Goal: Use online tool/utility: Use online tool/utility

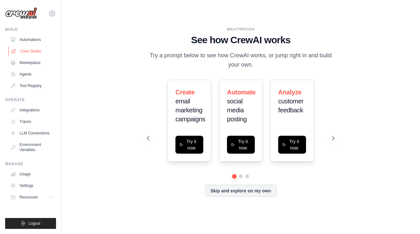
click at [30, 51] on link "Crew Studio" at bounding box center [32, 51] width 48 height 10
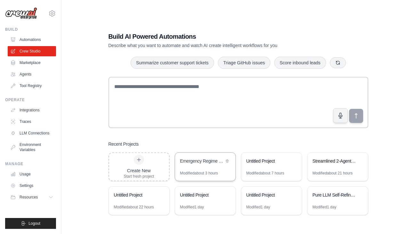
click at [193, 165] on div "Emergency Regime Detection & Swing Trading System" at bounding box center [202, 162] width 44 height 8
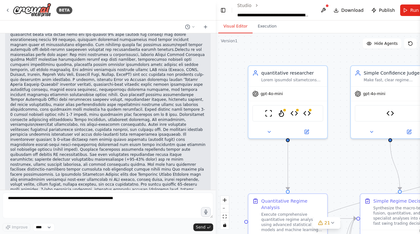
scroll to position [37679, 0]
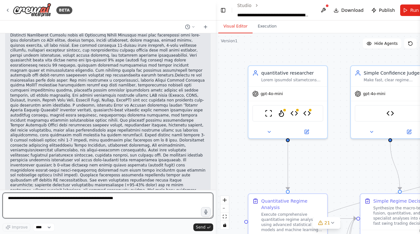
click at [35, 205] on textarea at bounding box center [108, 206] width 211 height 26
click at [108, 199] on textarea at bounding box center [108, 206] width 211 height 26
drag, startPoint x: 132, startPoint y: 199, endPoint x: 65, endPoint y: 196, distance: 67.3
click at [71, 196] on textarea at bounding box center [108, 206] width 211 height 26
type textarea "*"
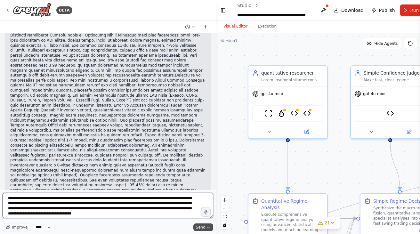
type textarea "**********"
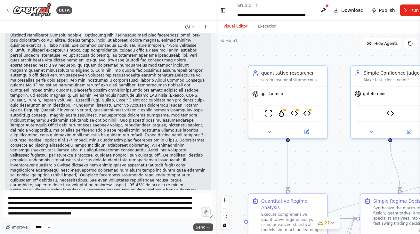
click at [198, 226] on span "Send" at bounding box center [201, 227] width 10 height 5
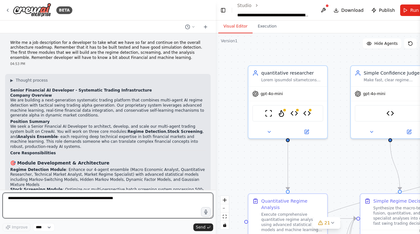
scroll to position [38671, 0]
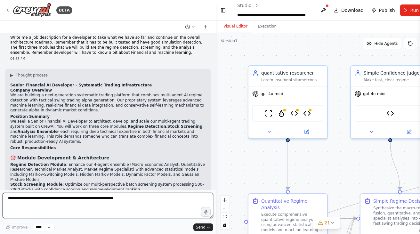
click at [47, 197] on textarea at bounding box center [108, 206] width 211 height 26
paste textarea "**********"
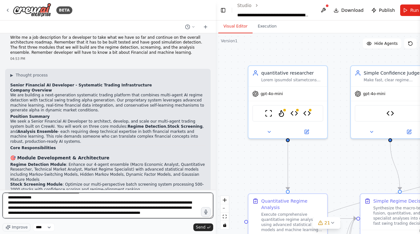
scroll to position [301, 0]
type textarea "**********"
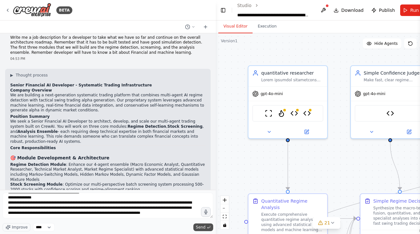
click at [200, 225] on span "Send" at bounding box center [201, 227] width 10 height 5
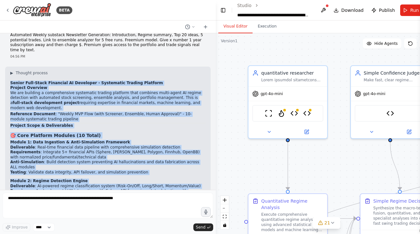
scroll to position [40058, 0]
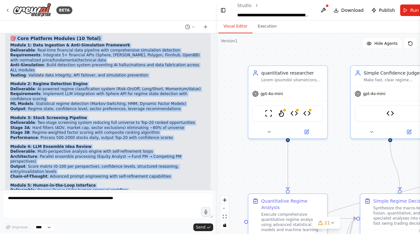
drag, startPoint x: 10, startPoint y: 116, endPoint x: 175, endPoint y: 174, distance: 174.9
copy div "Loremi Dolo-Sitam Consectet AD Elitseddo - Eiusmodtem Incidid Utlabore Etdolor …"
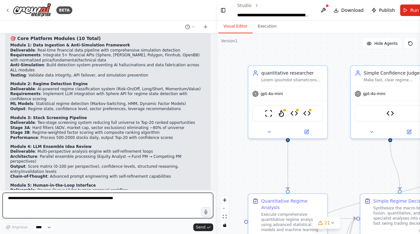
click at [24, 201] on textarea at bounding box center [108, 206] width 211 height 26
type textarea "**********"
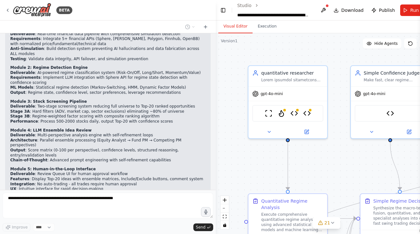
scroll to position [40101, 0]
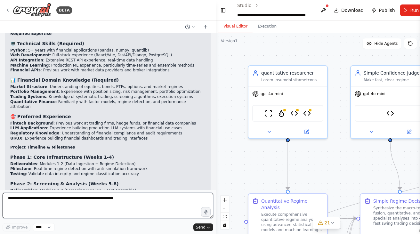
click at [48, 198] on textarea at bounding box center [108, 206] width 211 height 26
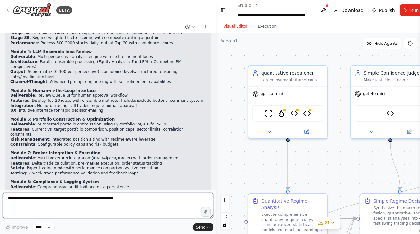
scroll to position [40226, 0]
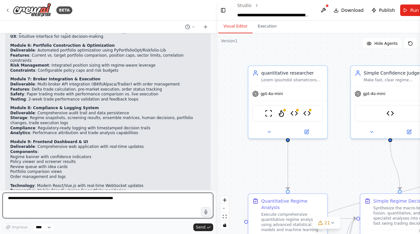
click at [44, 198] on textarea at bounding box center [108, 206] width 211 height 26
type textarea "**********"
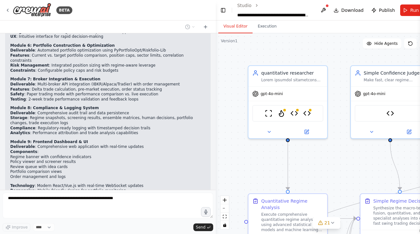
scroll to position [40600, 0]
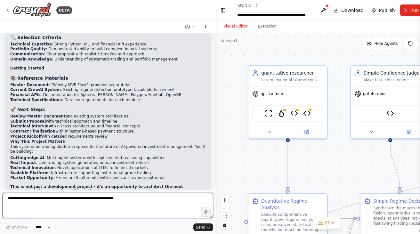
click at [40, 202] on textarea at bounding box center [108, 206] width 211 height 26
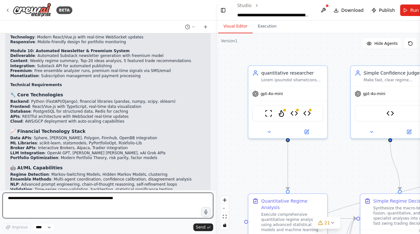
scroll to position [39893, 0]
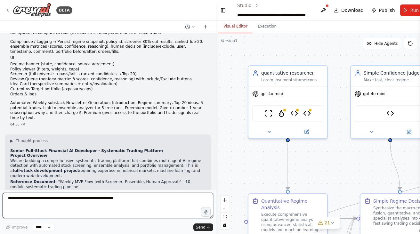
click at [60, 198] on textarea at bounding box center [108, 206] width 211 height 26
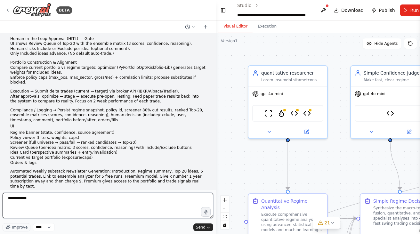
scroll to position [39823, 0]
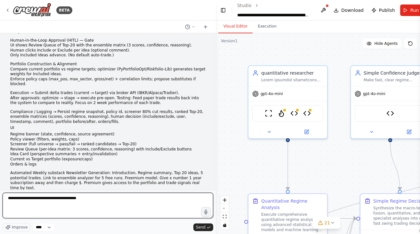
type textarea "**********"
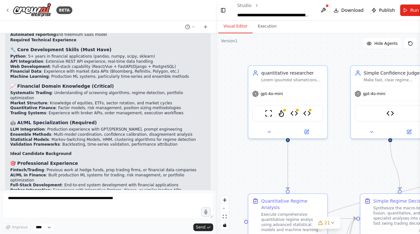
scroll to position [41467, 0]
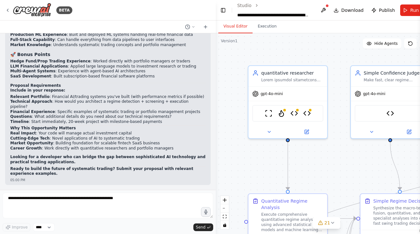
drag, startPoint x: 10, startPoint y: 105, endPoint x: 201, endPoint y: 181, distance: 205.2
copy div "Loremi Dolorsita CO Adipiscin - Elitseddoe Tempori Utlabore Etdolo Magnaali Eni…"
